Goal: Transaction & Acquisition: Purchase product/service

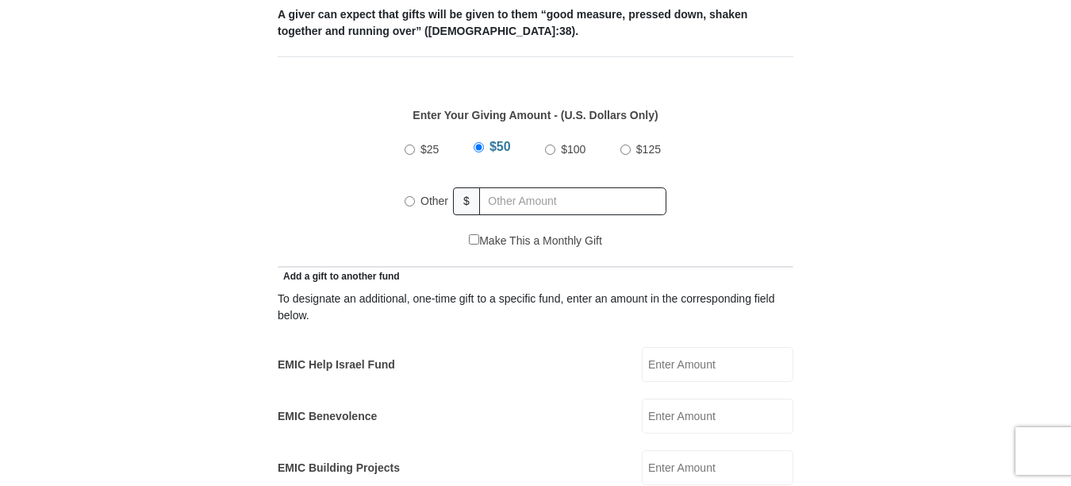
scroll to position [714, 0]
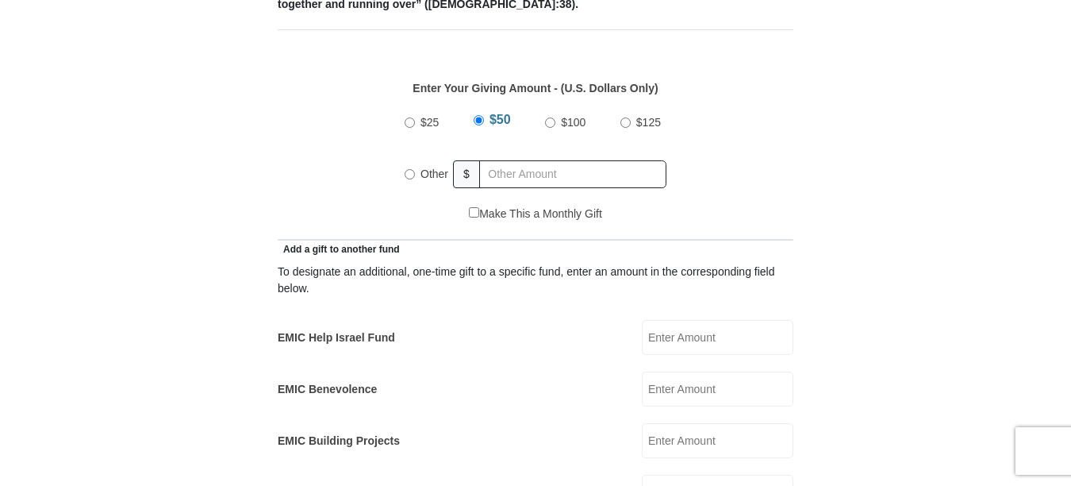
click at [407, 169] on input "Other" at bounding box center [410, 174] width 10 height 10
radio input "true"
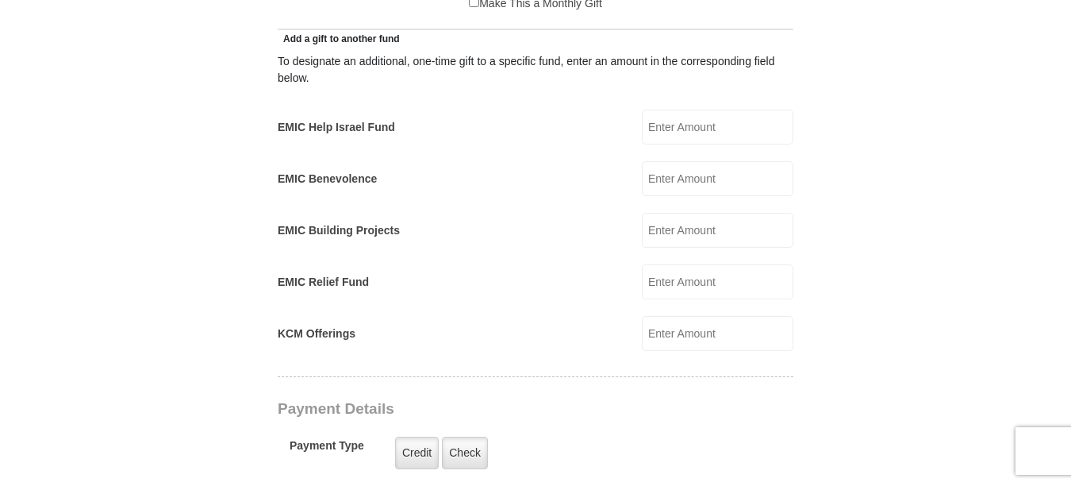
scroll to position [952, 0]
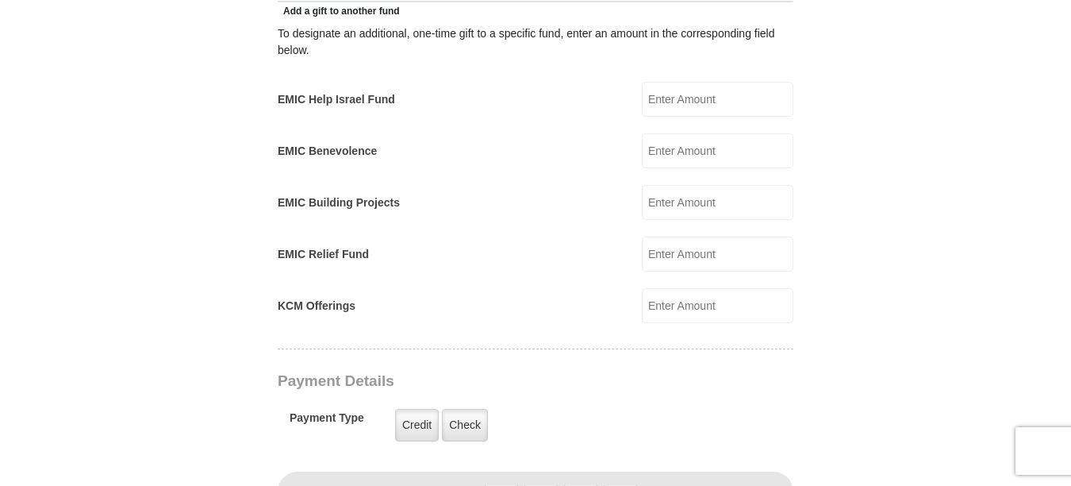
click at [677, 82] on input "EMIC Help Israel Fund" at bounding box center [718, 99] width 152 height 35
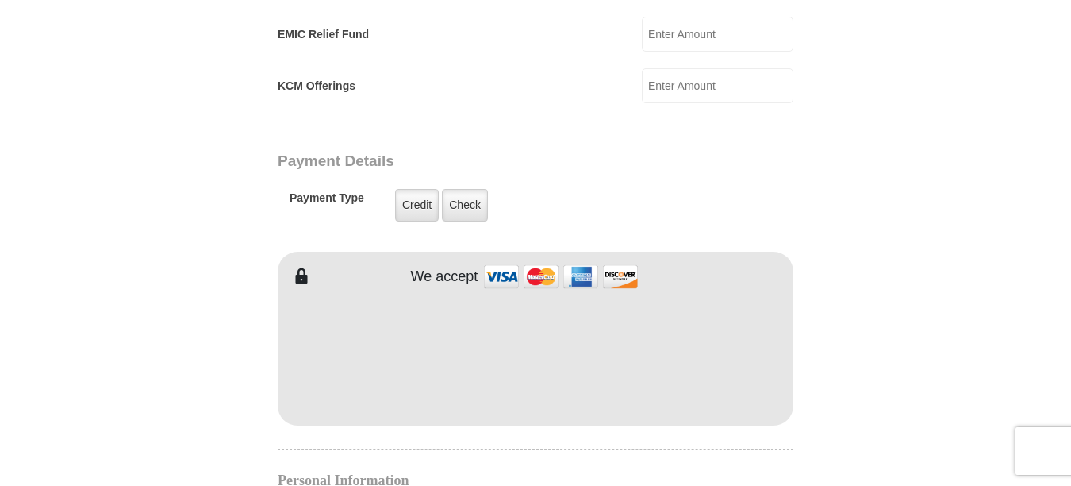
scroll to position [1269, 0]
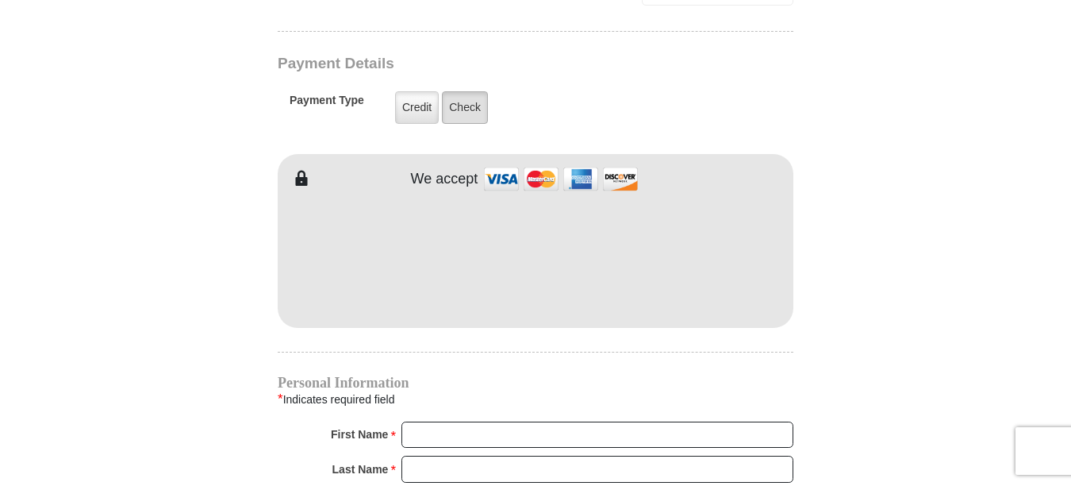
type input "200.00"
click at [461, 91] on label "Check" at bounding box center [465, 107] width 46 height 33
click at [0, 0] on input "Check" at bounding box center [0, 0] width 0 height 0
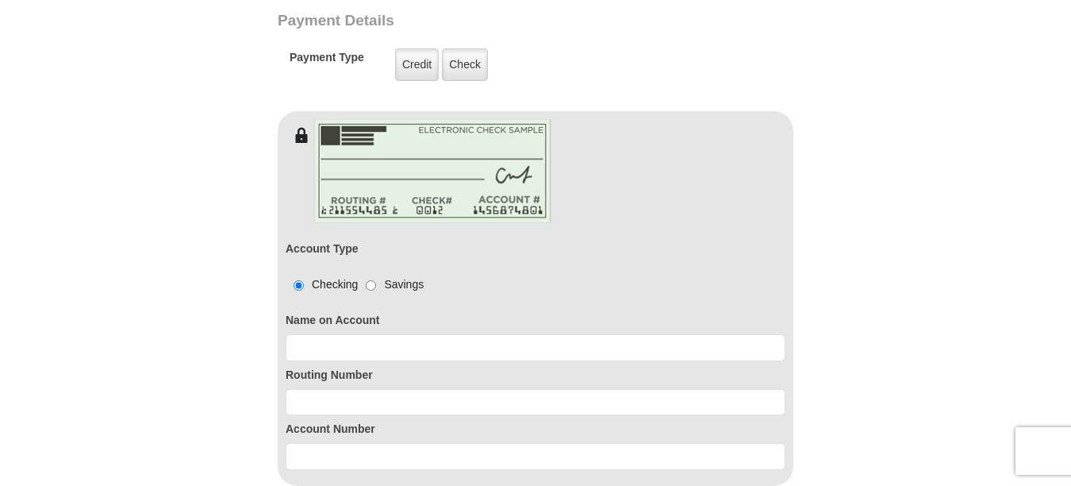
scroll to position [1349, 0]
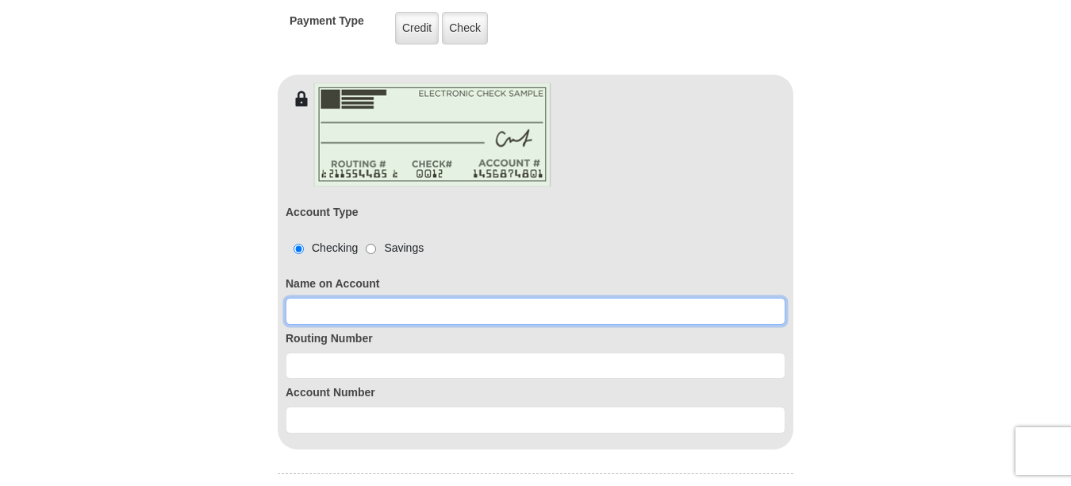
click at [322, 297] on input at bounding box center [536, 310] width 500 height 27
type input "[PERSON_NAME]"
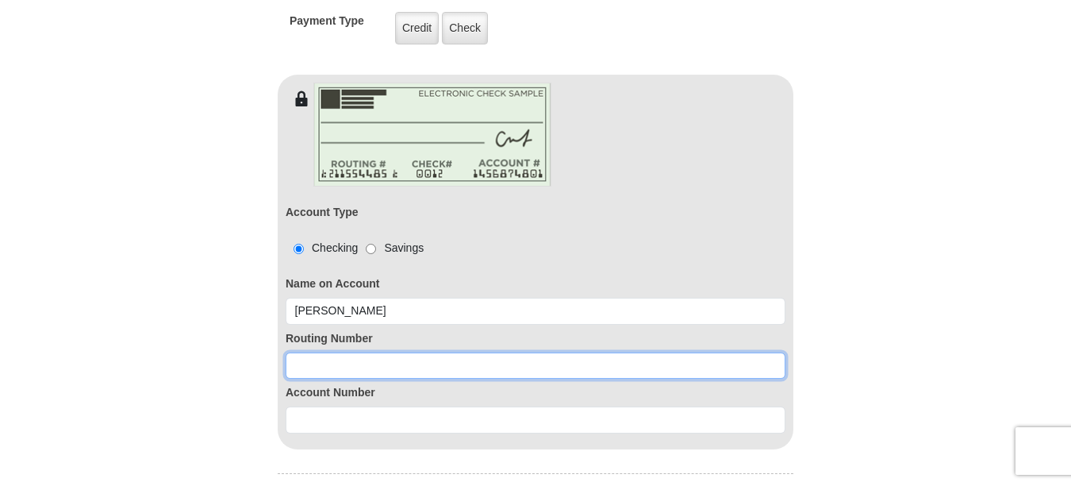
click at [326, 352] on input at bounding box center [536, 365] width 500 height 27
paste input "111900659"
type input "111900659"
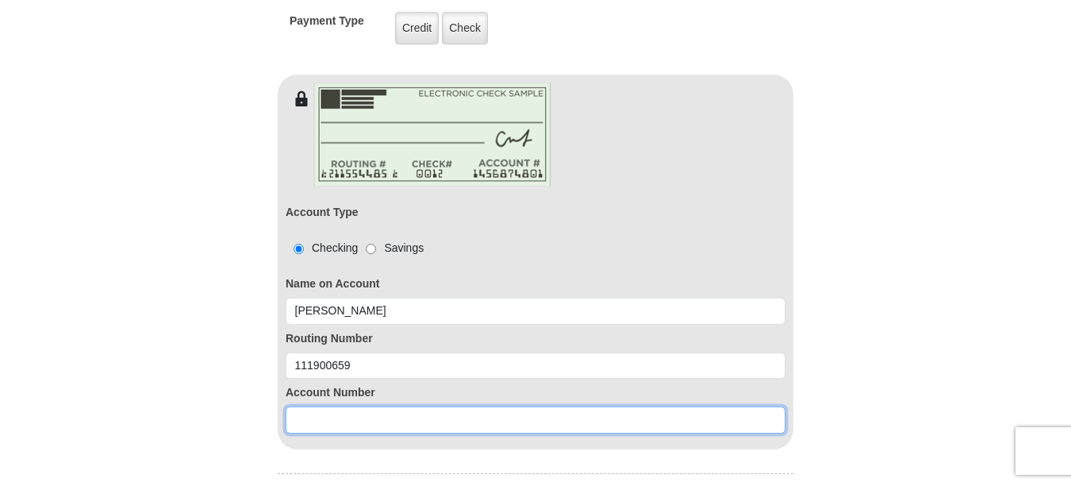
click at [330, 406] on input at bounding box center [536, 419] width 500 height 27
paste input "3628522223"
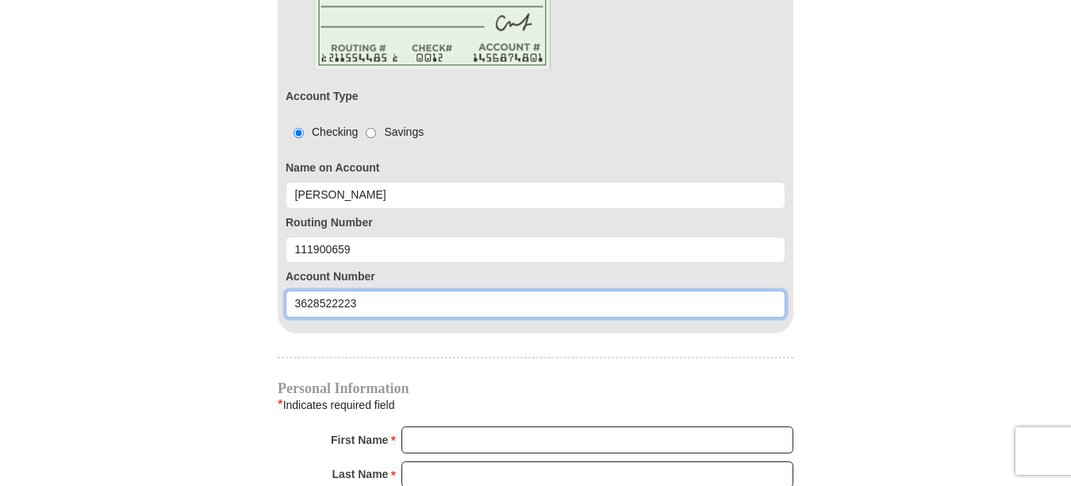
scroll to position [1666, 0]
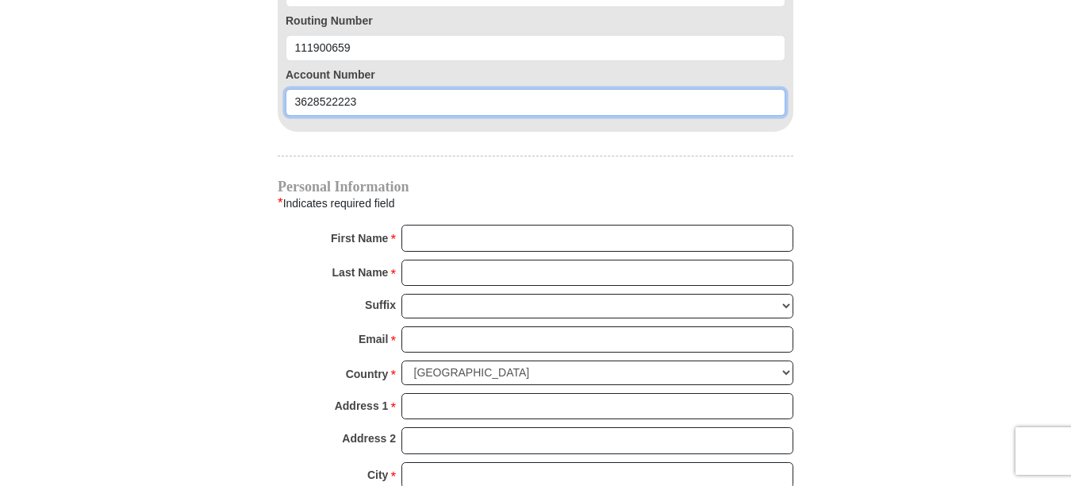
type input "3628522223"
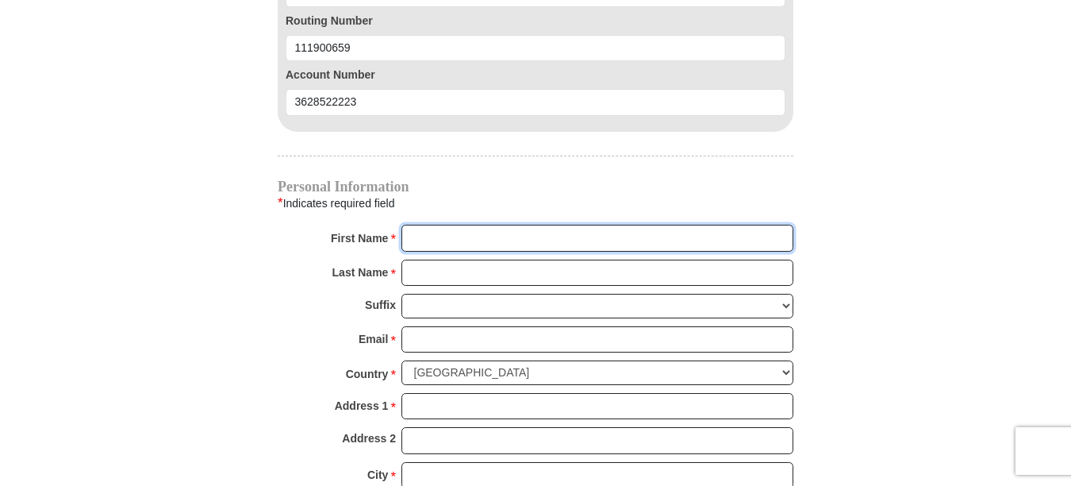
click at [459, 225] on input "First Name *" at bounding box center [597, 238] width 392 height 27
type input "[PERSON_NAME]"
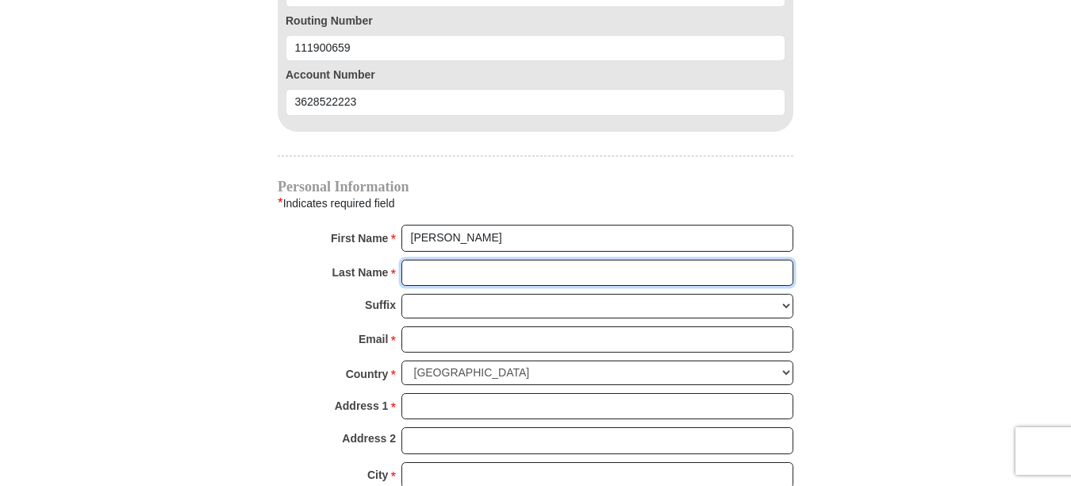
type input "[PERSON_NAME]"
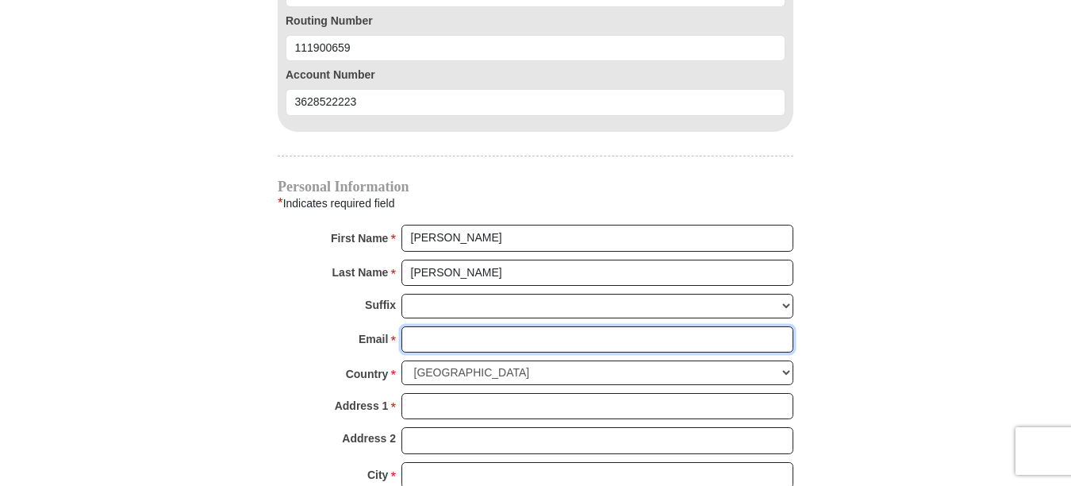
type input "[EMAIL_ADDRESS][DOMAIN_NAME]"
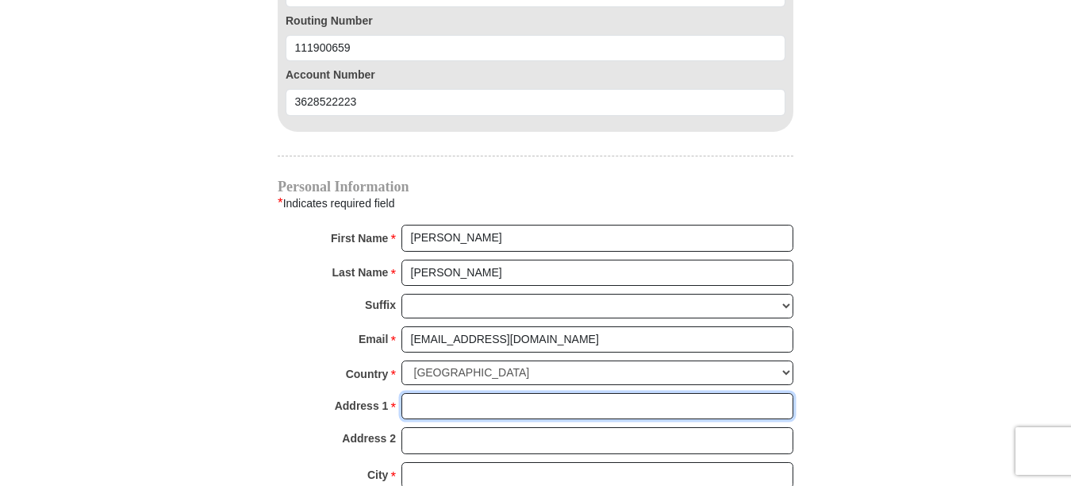
type input "[STREET_ADDRESS]"
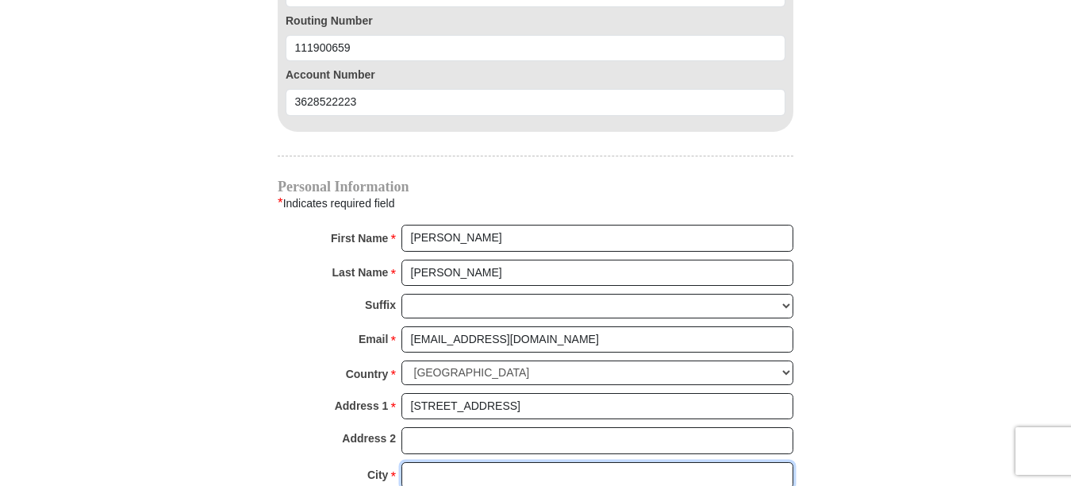
type input "[GEOGRAPHIC_DATA]"
select select "[GEOGRAPHIC_DATA]"
type input "77031"
type input "[PHONE_NUMBER]"
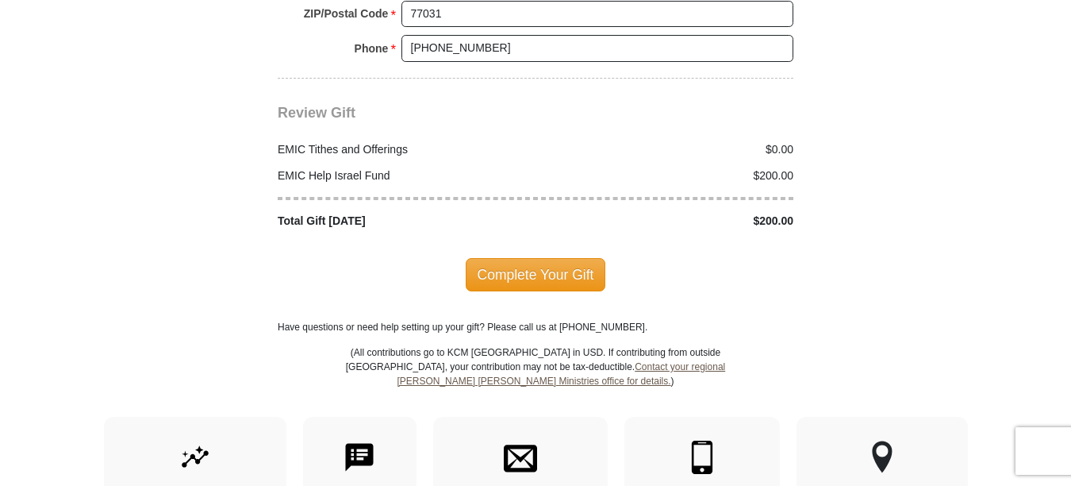
scroll to position [2221, 0]
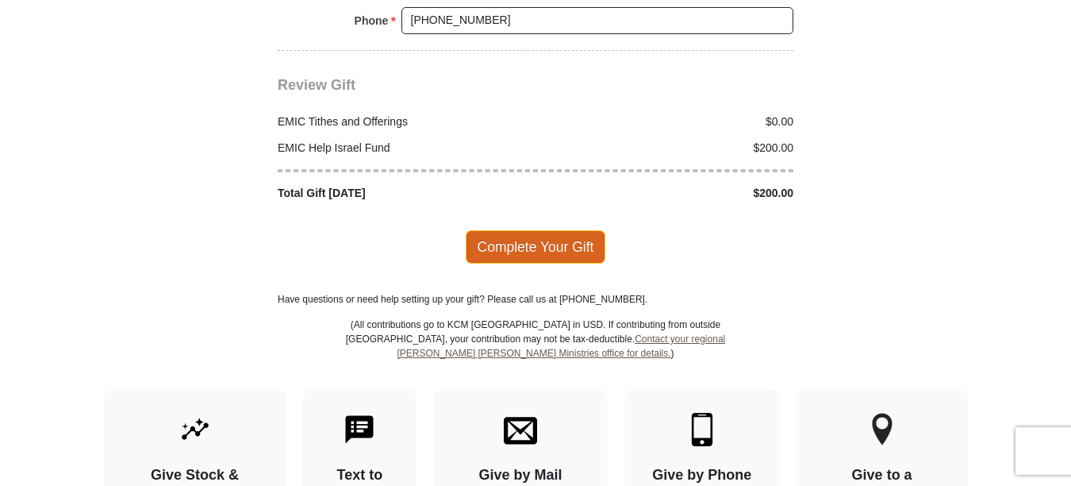
click at [524, 230] on span "Complete Your Gift" at bounding box center [536, 246] width 140 height 33
